Goal: Information Seeking & Learning: Learn about a topic

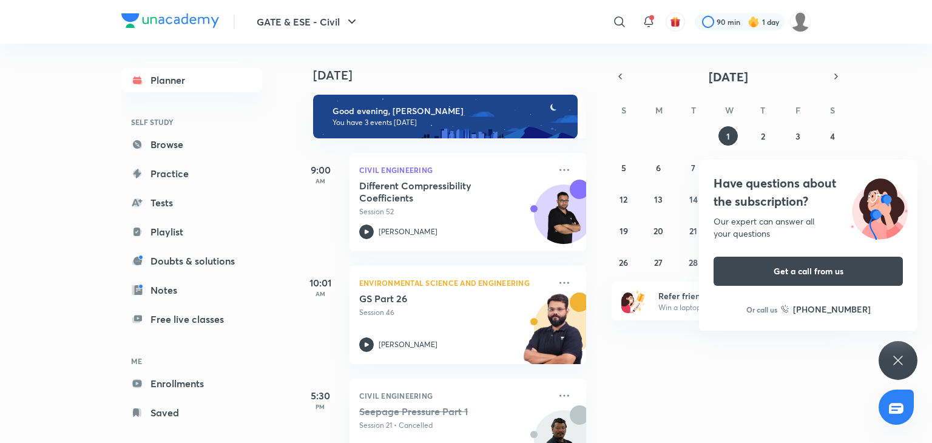
click at [892, 354] on icon at bounding box center [897, 360] width 15 height 15
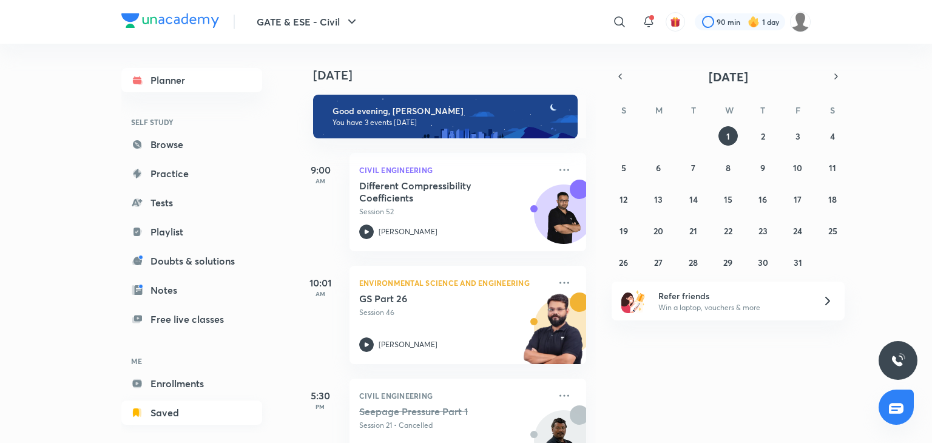
click at [184, 408] on link "Saved" at bounding box center [191, 412] width 141 height 24
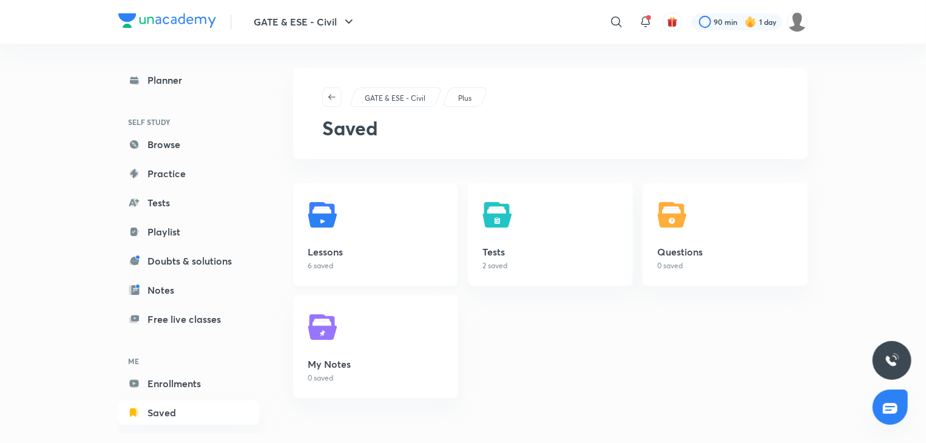
click at [334, 240] on link "Lessons 6 saved" at bounding box center [375, 234] width 165 height 103
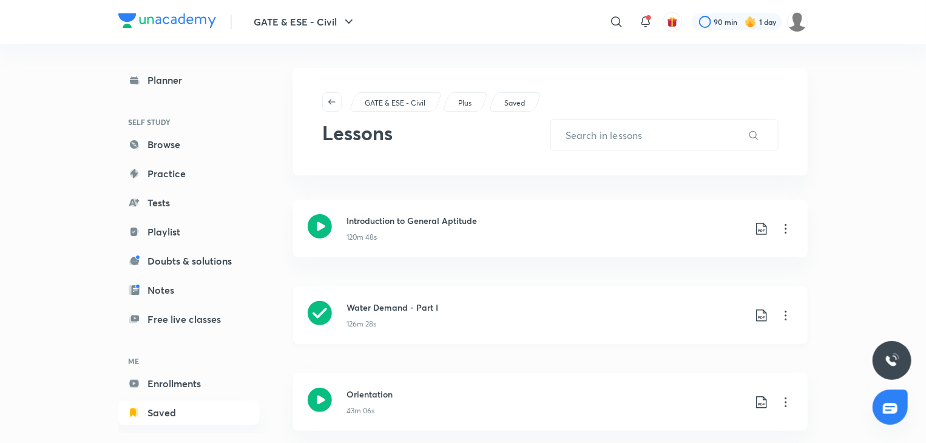
click at [781, 316] on icon at bounding box center [785, 315] width 15 height 15
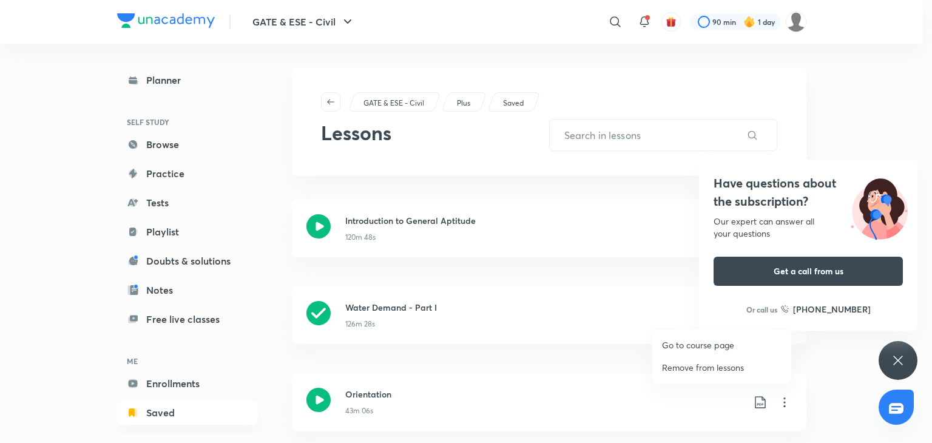
click at [696, 345] on p "Go to course page" at bounding box center [698, 344] width 72 height 13
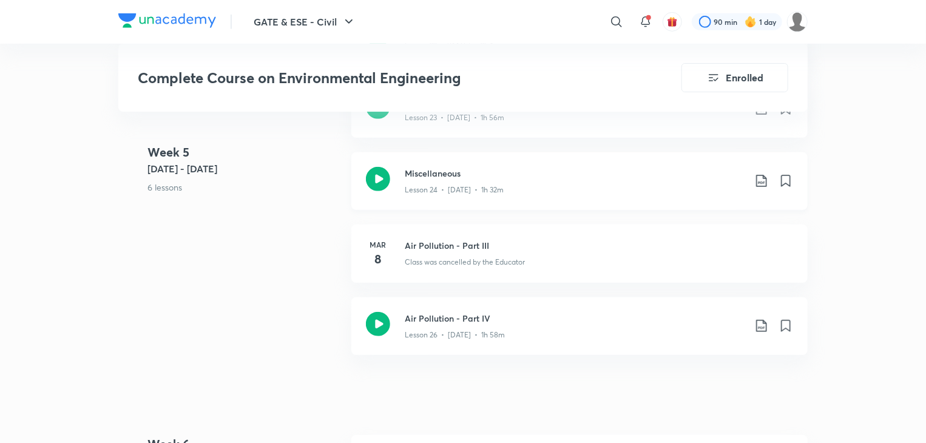
scroll to position [2669, 0]
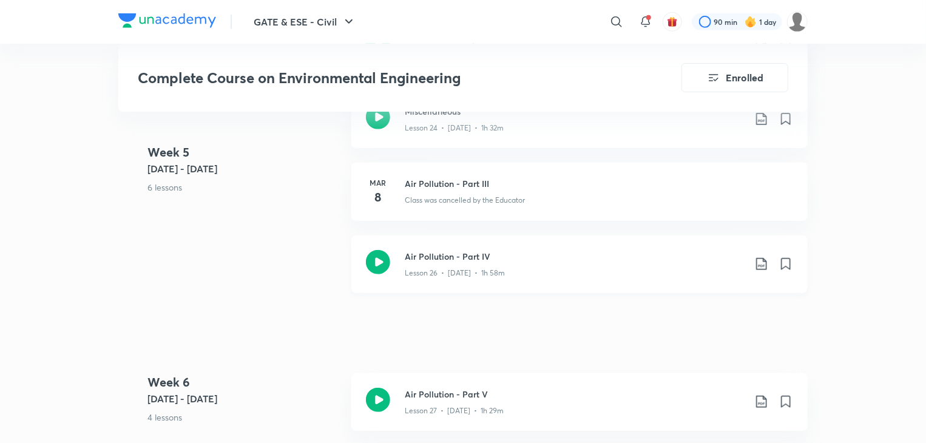
click at [377, 259] on icon at bounding box center [378, 262] width 24 height 24
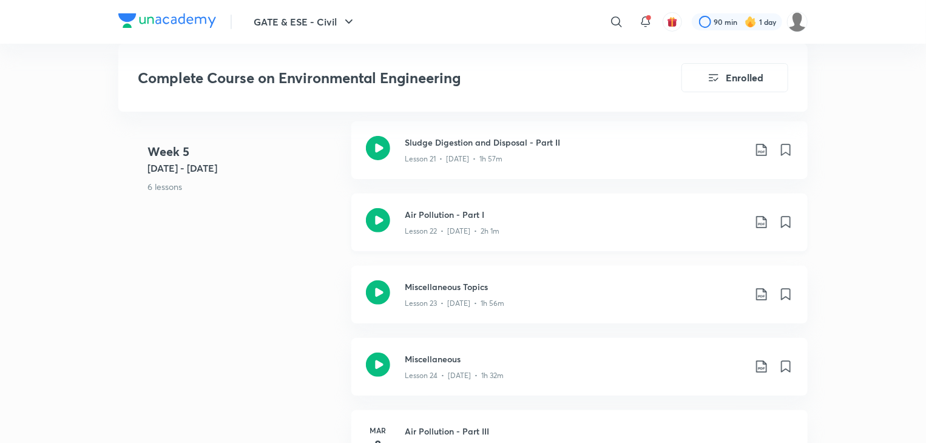
scroll to position [2426, 0]
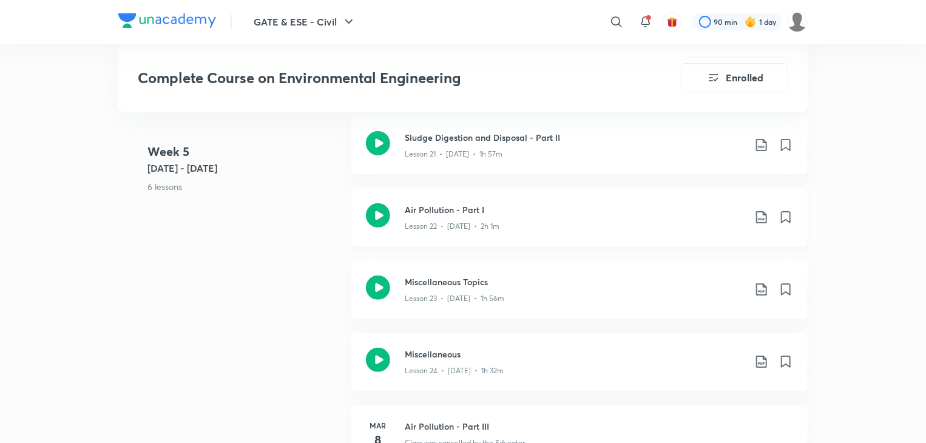
click at [380, 221] on icon at bounding box center [378, 215] width 24 height 24
